Goal: Task Accomplishment & Management: Manage account settings

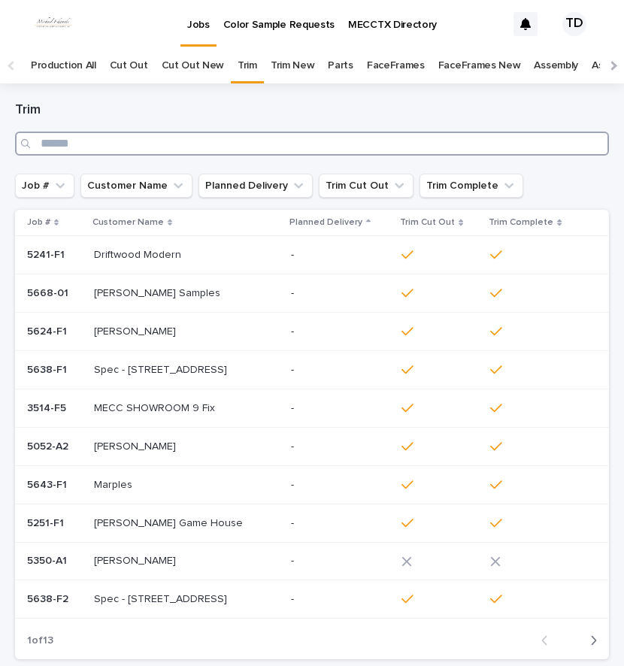
click at [94, 139] on input "Search" at bounding box center [312, 144] width 594 height 24
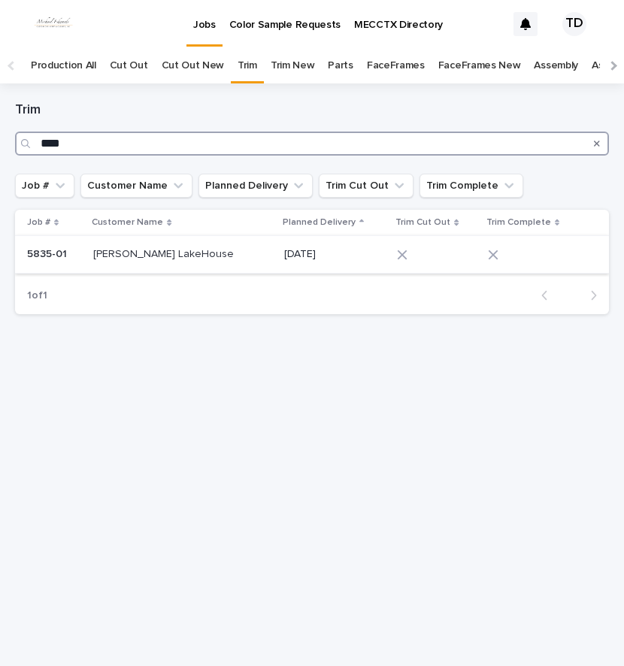
type input "****"
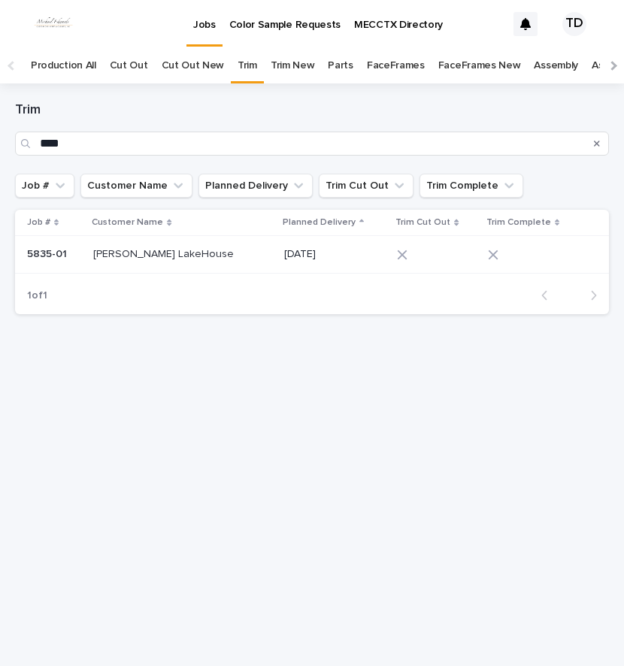
click at [376, 256] on tr "5835-01 5835-01 [PERSON_NAME] LakeHouse [PERSON_NAME] LakeHouse [DATE]" at bounding box center [312, 255] width 594 height 38
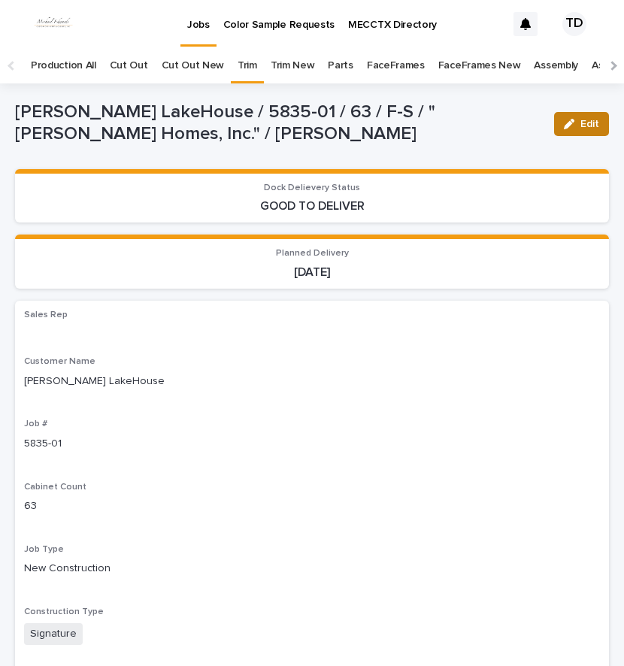
click at [580, 127] on span "Edit" at bounding box center [589, 124] width 19 height 11
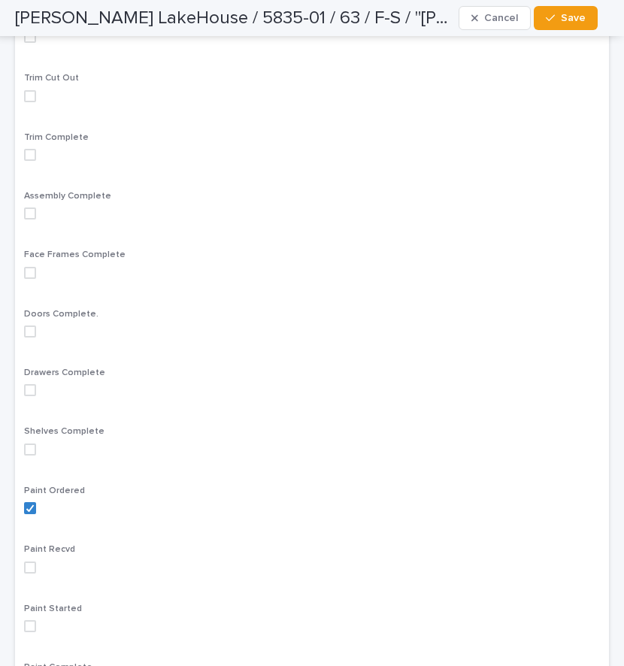
scroll to position [977, 0]
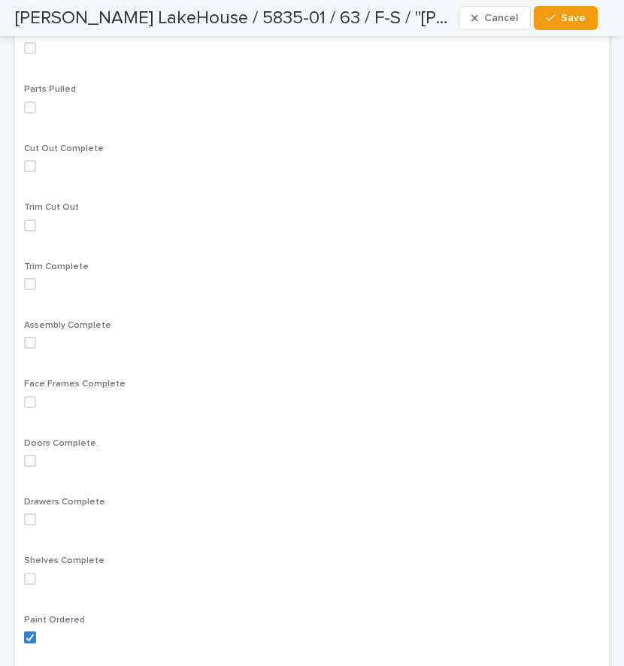
click at [33, 230] on span at bounding box center [30, 226] width 12 height 12
click at [576, 22] on span "Save" at bounding box center [573, 18] width 25 height 11
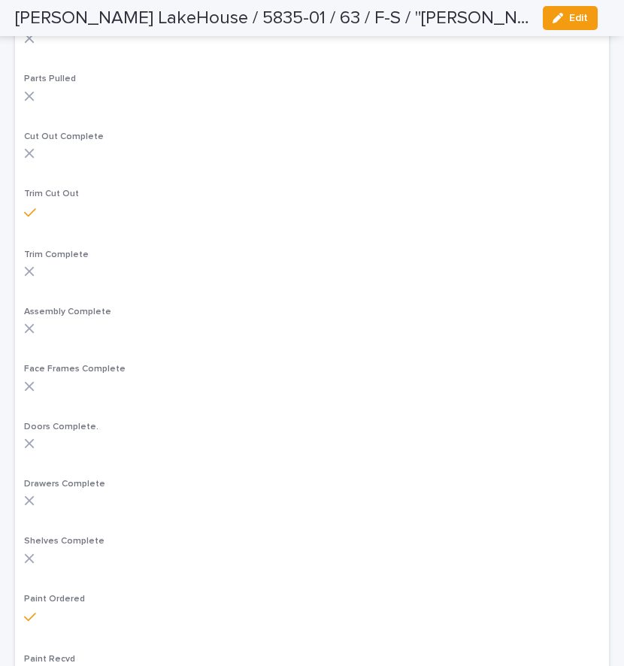
scroll to position [928, 0]
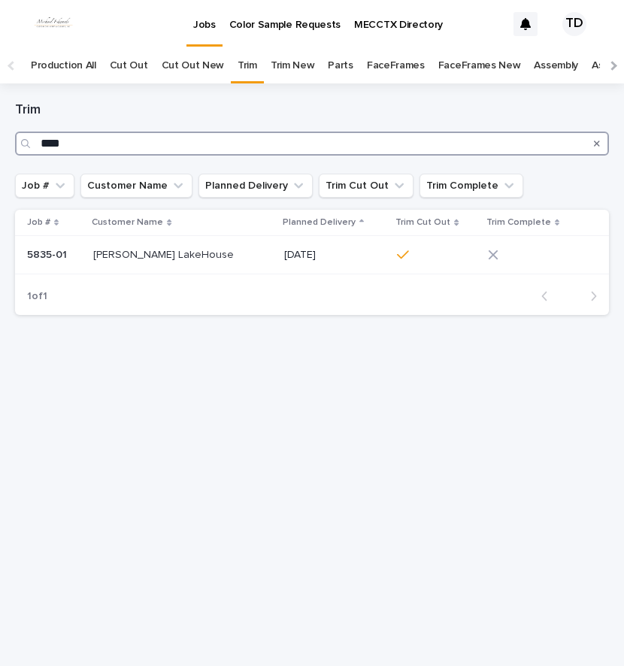
click at [69, 144] on input "****" at bounding box center [312, 144] width 594 height 24
type input "*"
type input "****"
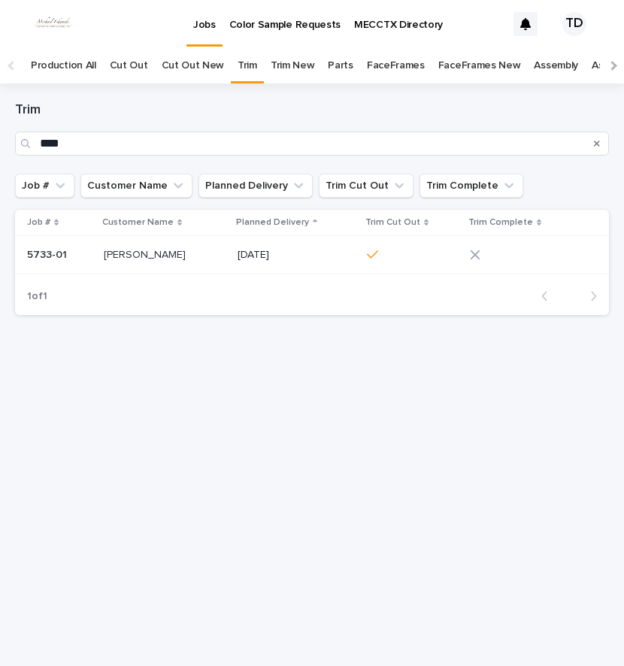
click at [473, 252] on icon at bounding box center [475, 255] width 11 height 11
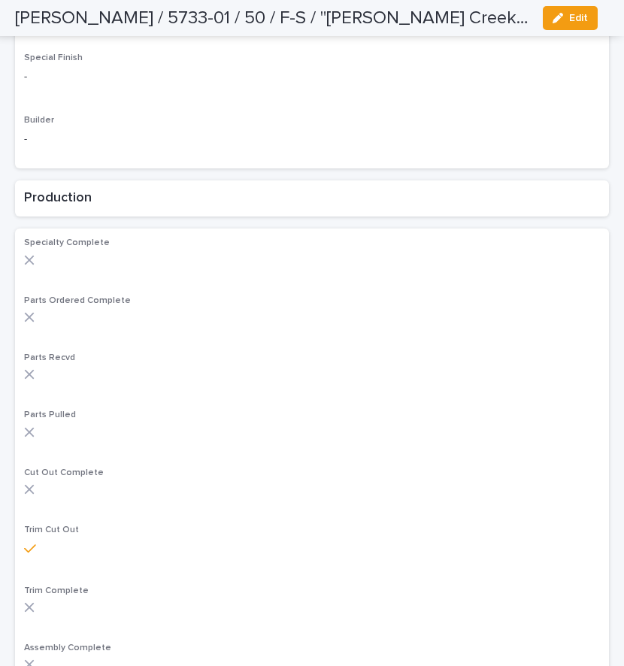
scroll to position [677, 0]
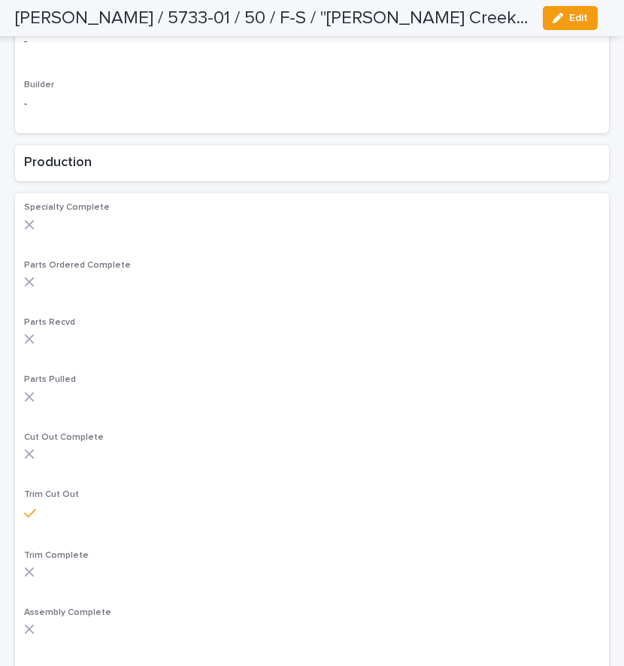
click at [29, 565] on div "Trim Complete" at bounding box center [312, 569] width 576 height 39
click at [580, 14] on span "Edit" at bounding box center [578, 18] width 19 height 11
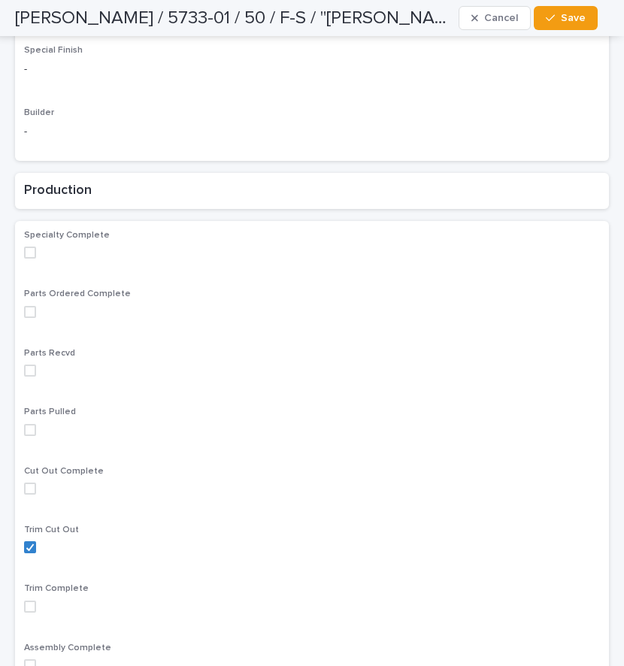
click at [35, 601] on span at bounding box center [30, 607] width 12 height 12
click at [573, 16] on span "Save" at bounding box center [573, 18] width 25 height 11
